Goal: Transaction & Acquisition: Purchase product/service

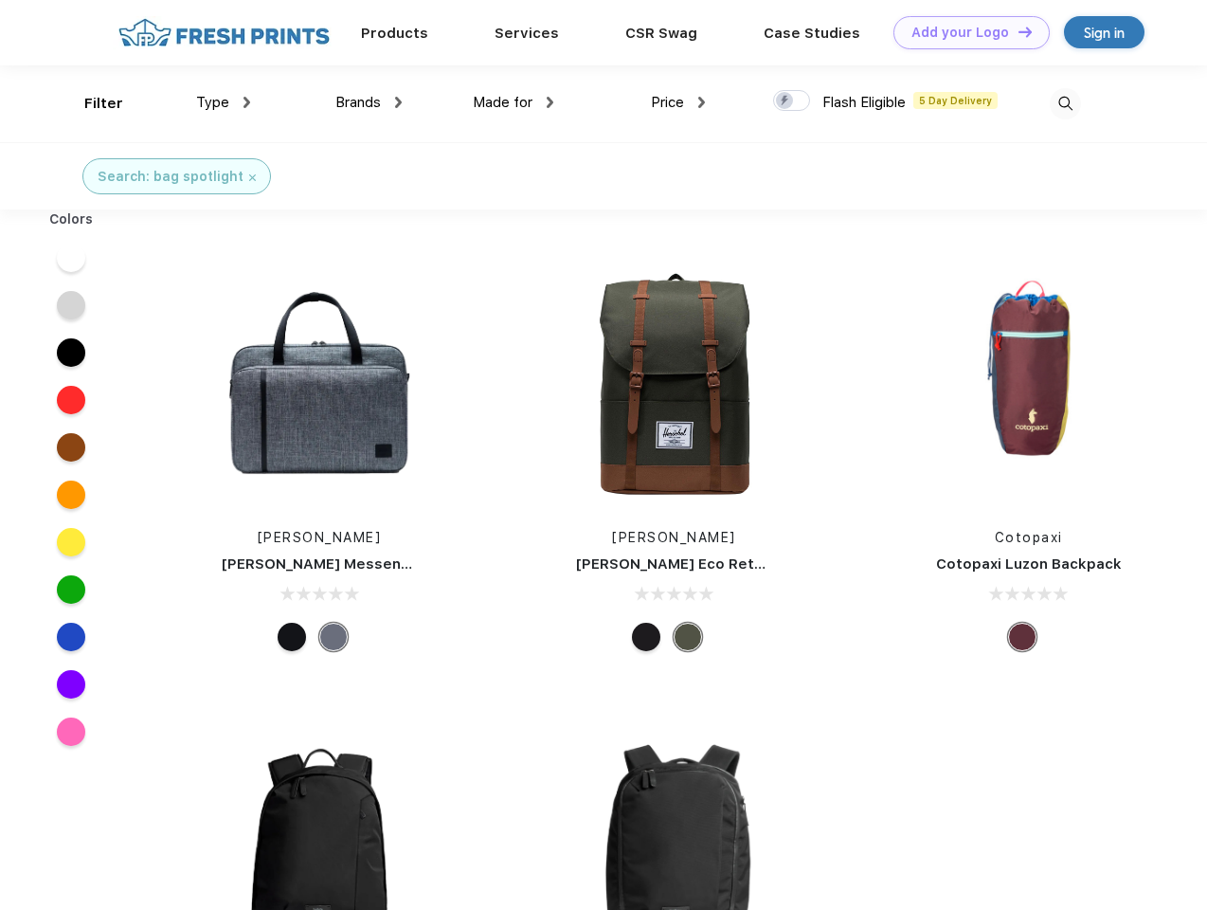
click at [965, 32] on link "Add your Logo Design Tool" at bounding box center [972, 32] width 156 height 33
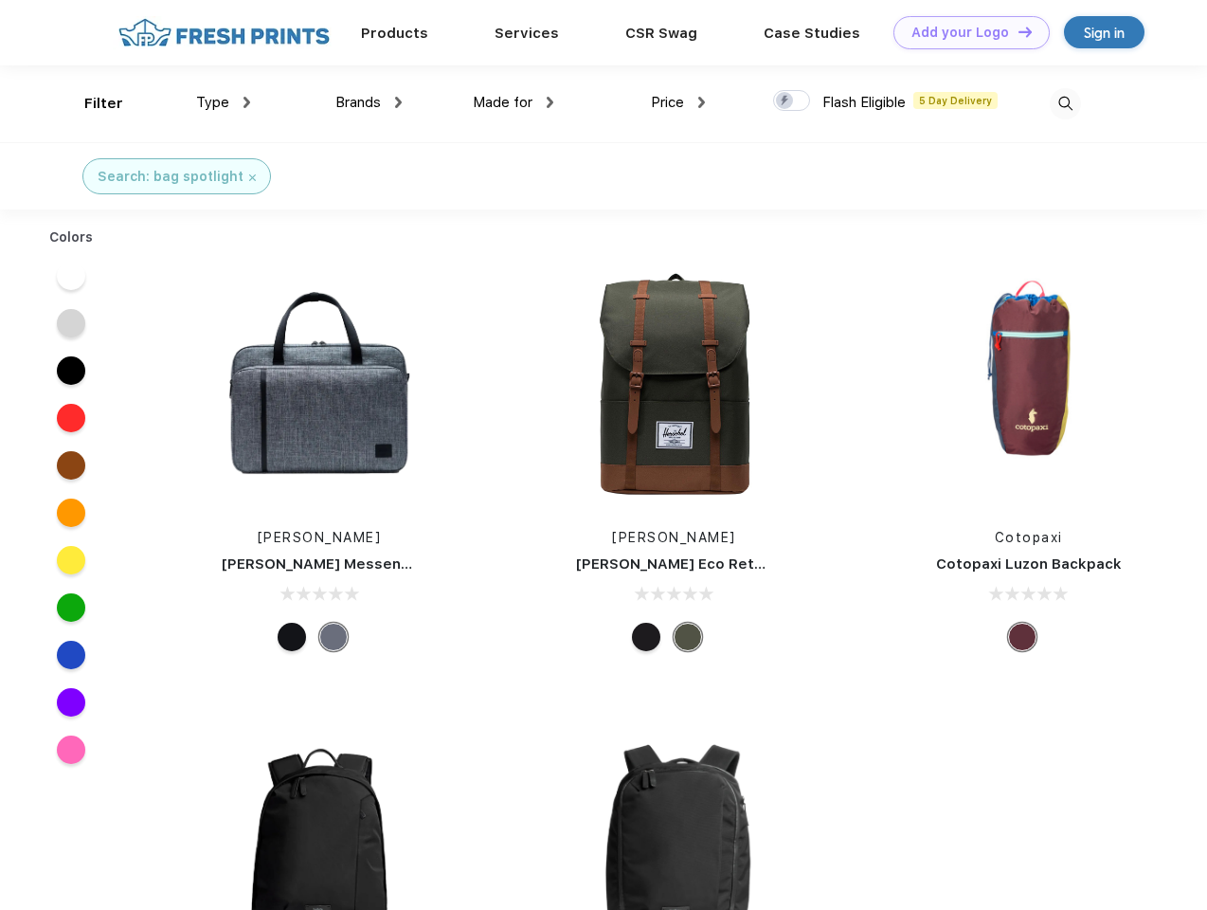
click at [0, 0] on div "Design Tool" at bounding box center [0, 0] width 0 height 0
click at [1017, 31] on link "Add your Logo Design Tool" at bounding box center [972, 32] width 156 height 33
click at [91, 103] on div "Filter" at bounding box center [103, 104] width 39 height 22
click at [224, 102] on span "Type" at bounding box center [212, 102] width 33 height 17
click at [369, 102] on span "Brands" at bounding box center [357, 102] width 45 height 17
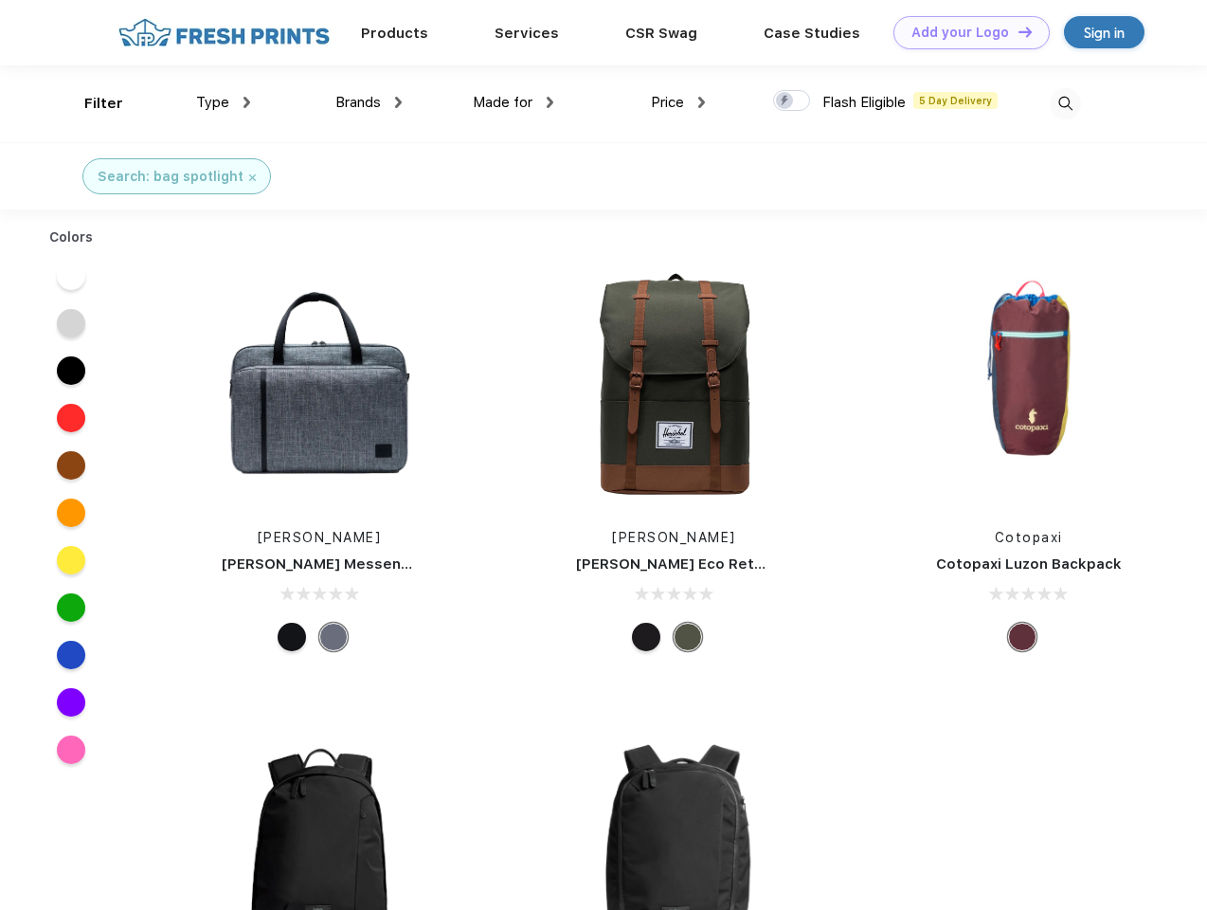
click at [514, 102] on span "Made for" at bounding box center [503, 102] width 60 height 17
click at [679, 102] on span "Price" at bounding box center [667, 102] width 33 height 17
click at [792, 101] on div at bounding box center [791, 100] width 37 height 21
click at [786, 101] on input "checkbox" at bounding box center [779, 95] width 12 height 12
click at [1065, 103] on img at bounding box center [1065, 103] width 31 height 31
